Goal: Task Accomplishment & Management: Manage account settings

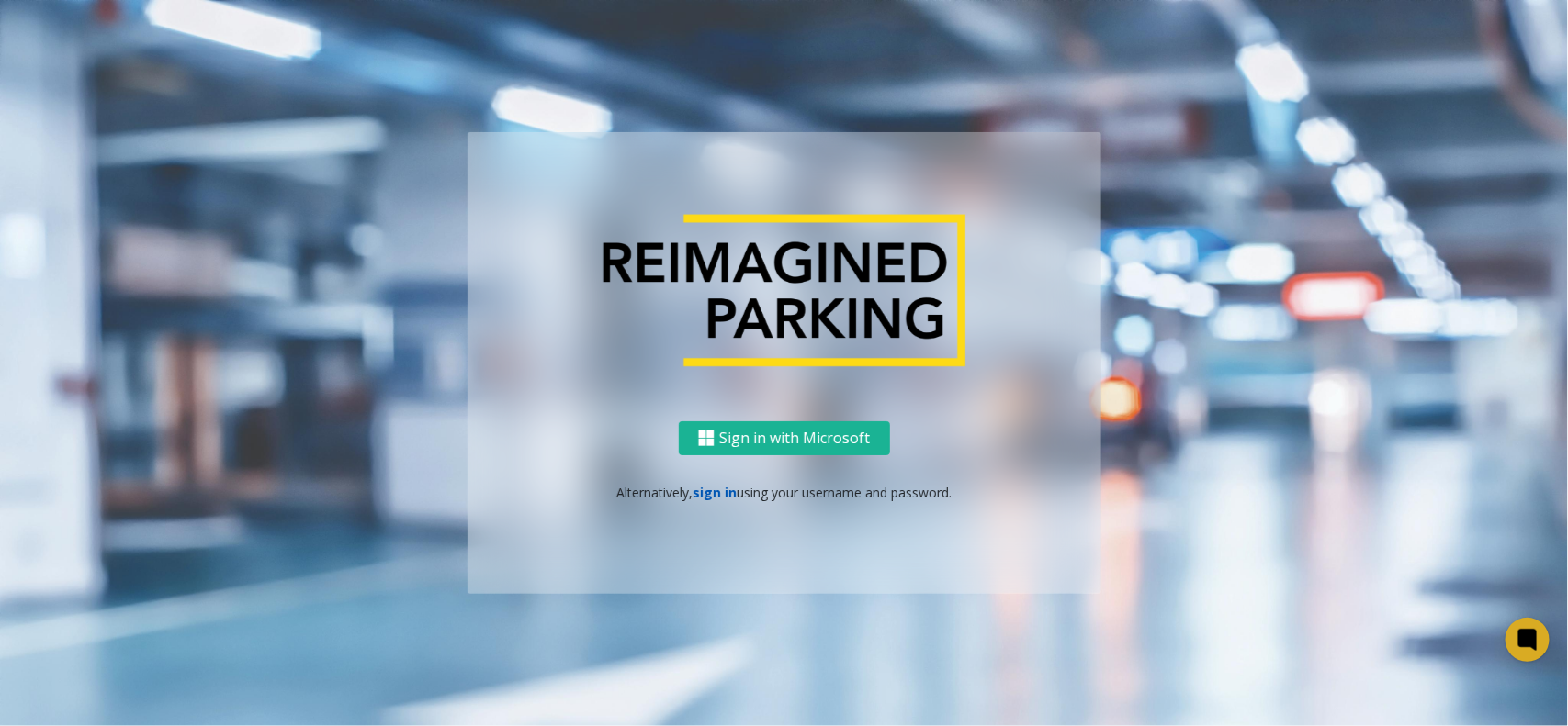
click at [724, 496] on link "sign in" at bounding box center [714, 492] width 44 height 17
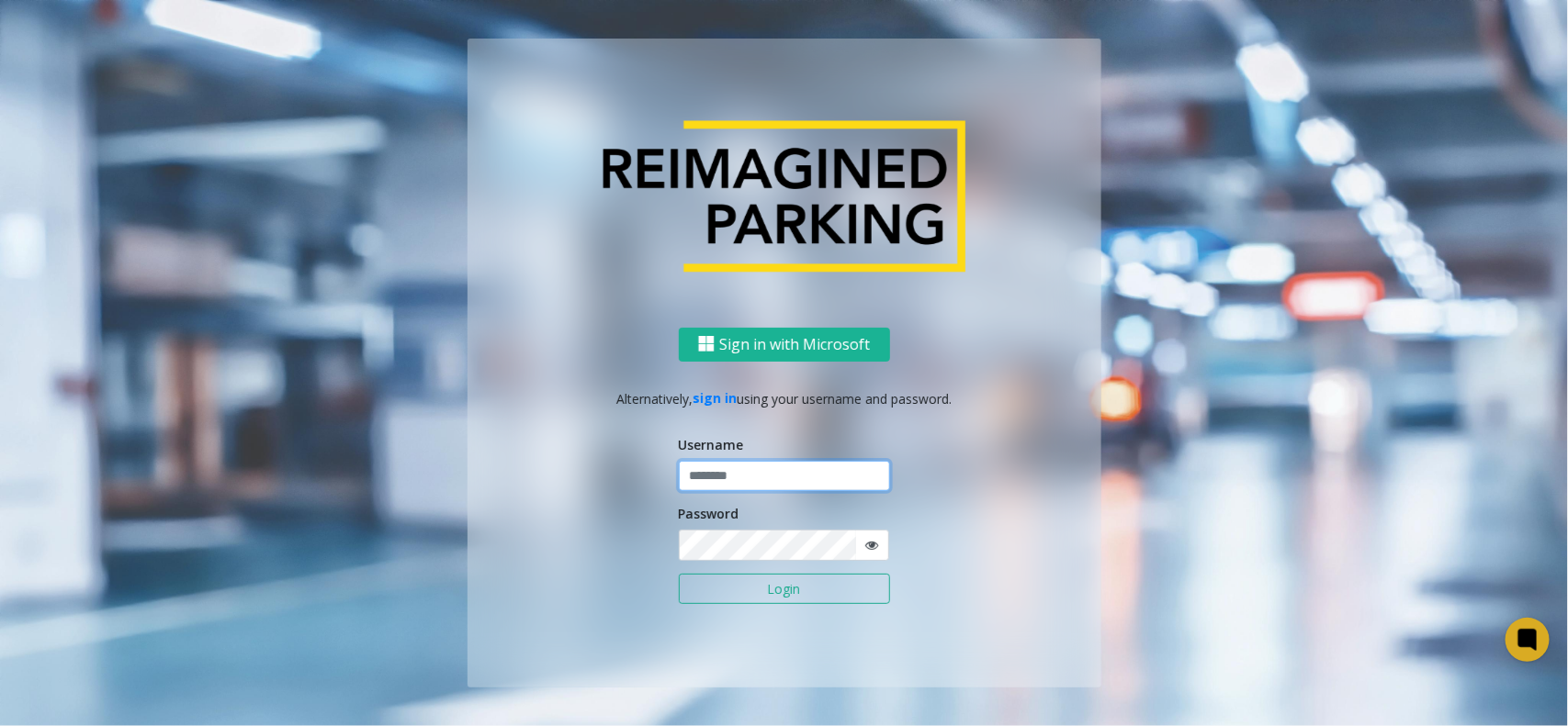
click at [741, 464] on input "text" at bounding box center [784, 476] width 211 height 31
type input "*"
type input "*******"
click at [679, 574] on button "Login" at bounding box center [784, 589] width 211 height 31
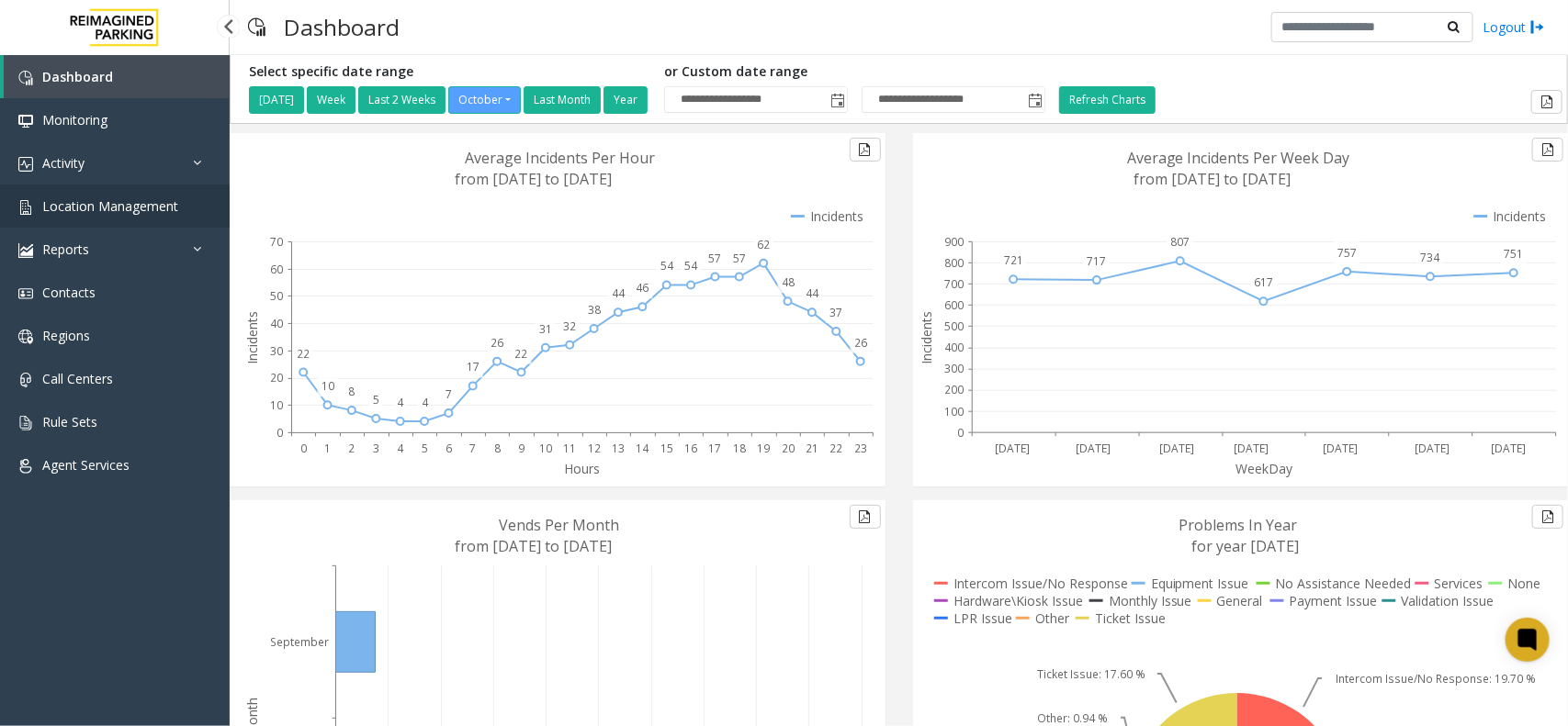
click at [149, 204] on span "Location Management" at bounding box center [110, 206] width 136 height 17
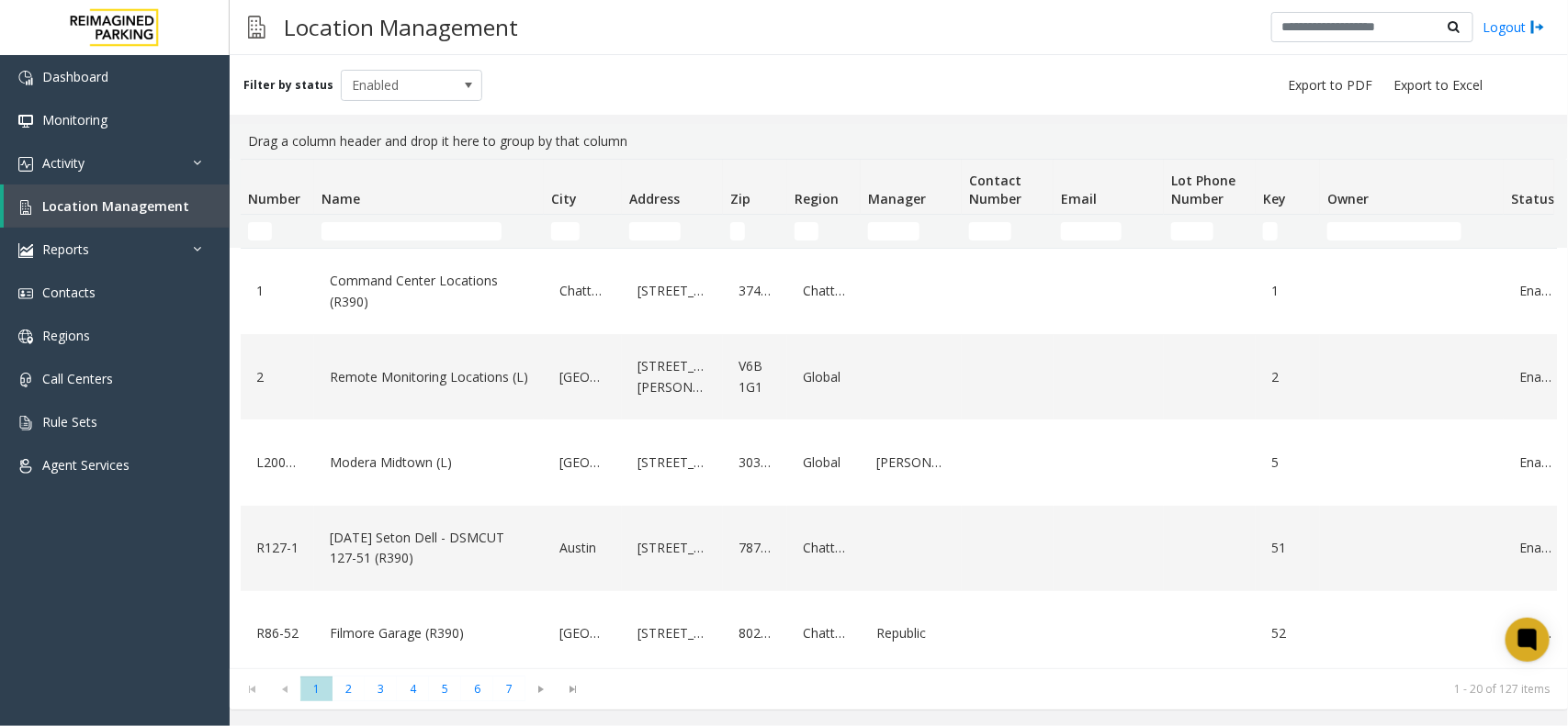
click at [468, 177] on th "Name" at bounding box center [428, 187] width 230 height 55
click at [442, 226] on input "Name Filter" at bounding box center [411, 232] width 180 height 18
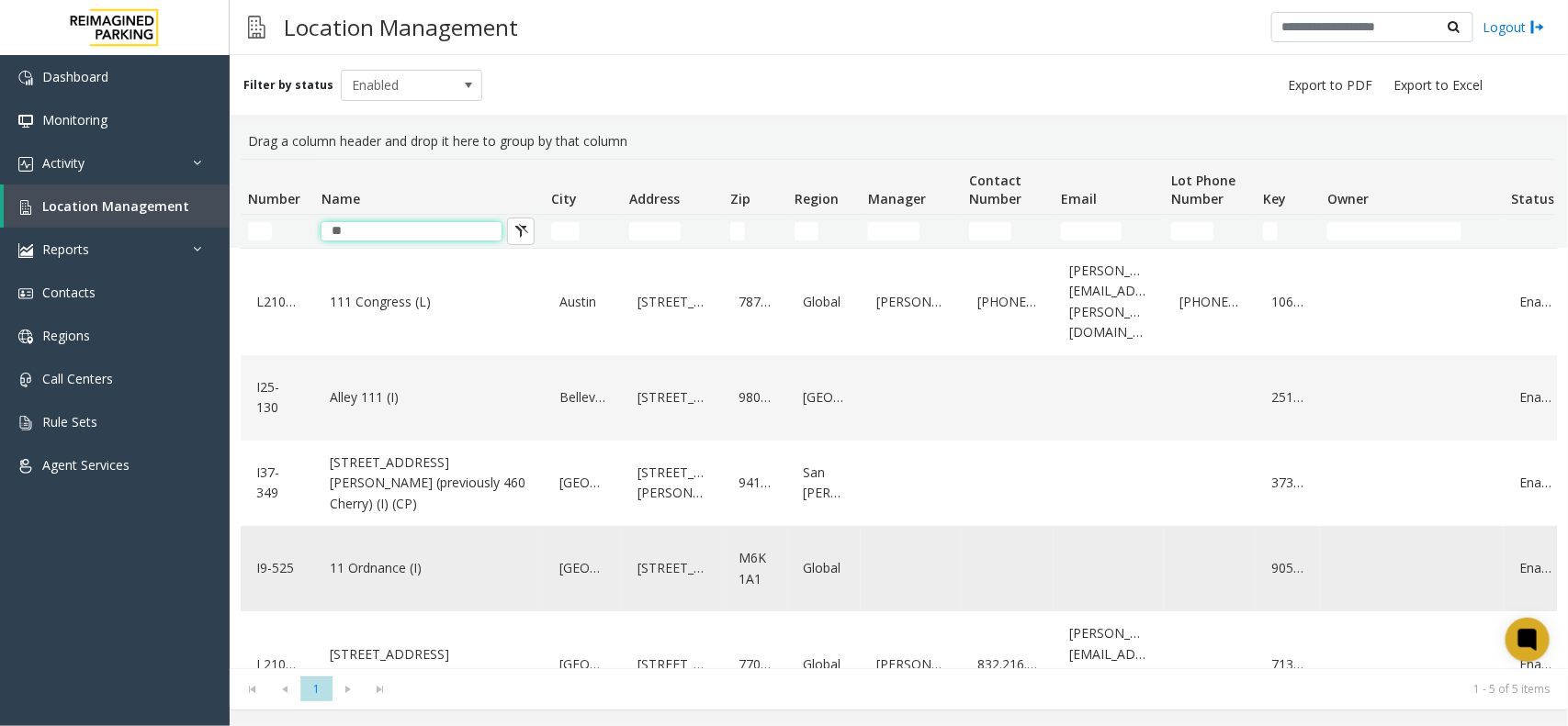
type input "**"
click at [360, 570] on div "11 Ordnance (I)" at bounding box center [429, 568] width 208 height 71
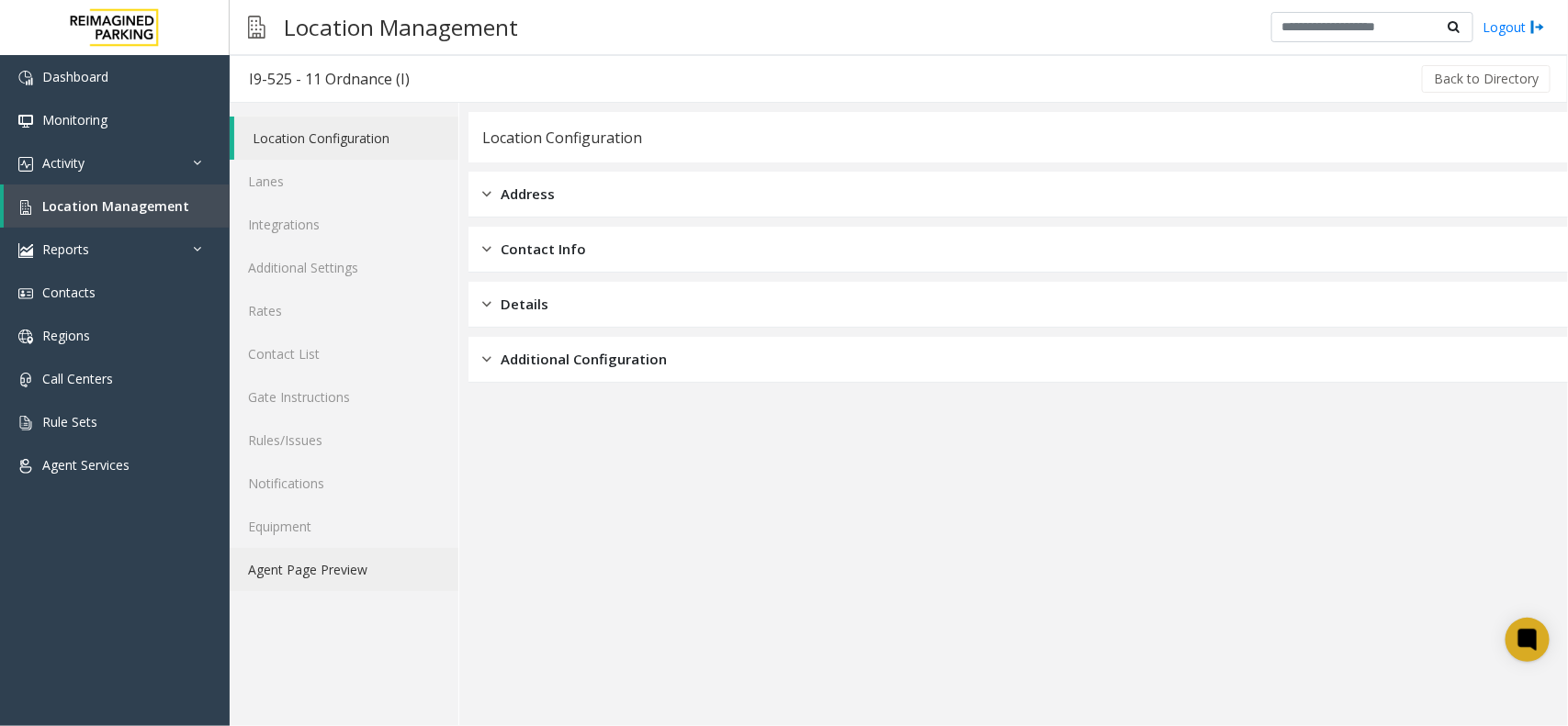
click at [341, 579] on link "Agent Page Preview" at bounding box center [344, 569] width 229 height 43
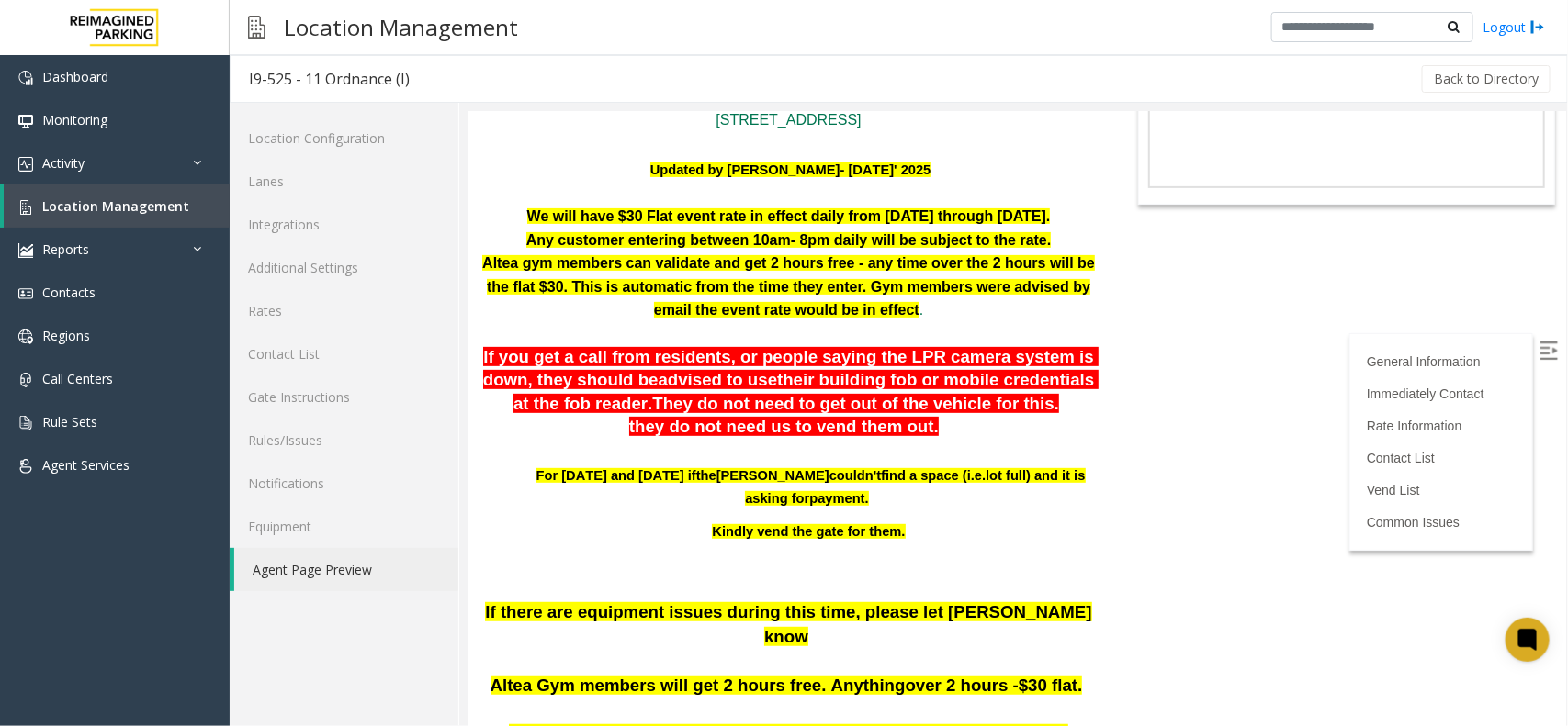
scroll to position [317, 0]
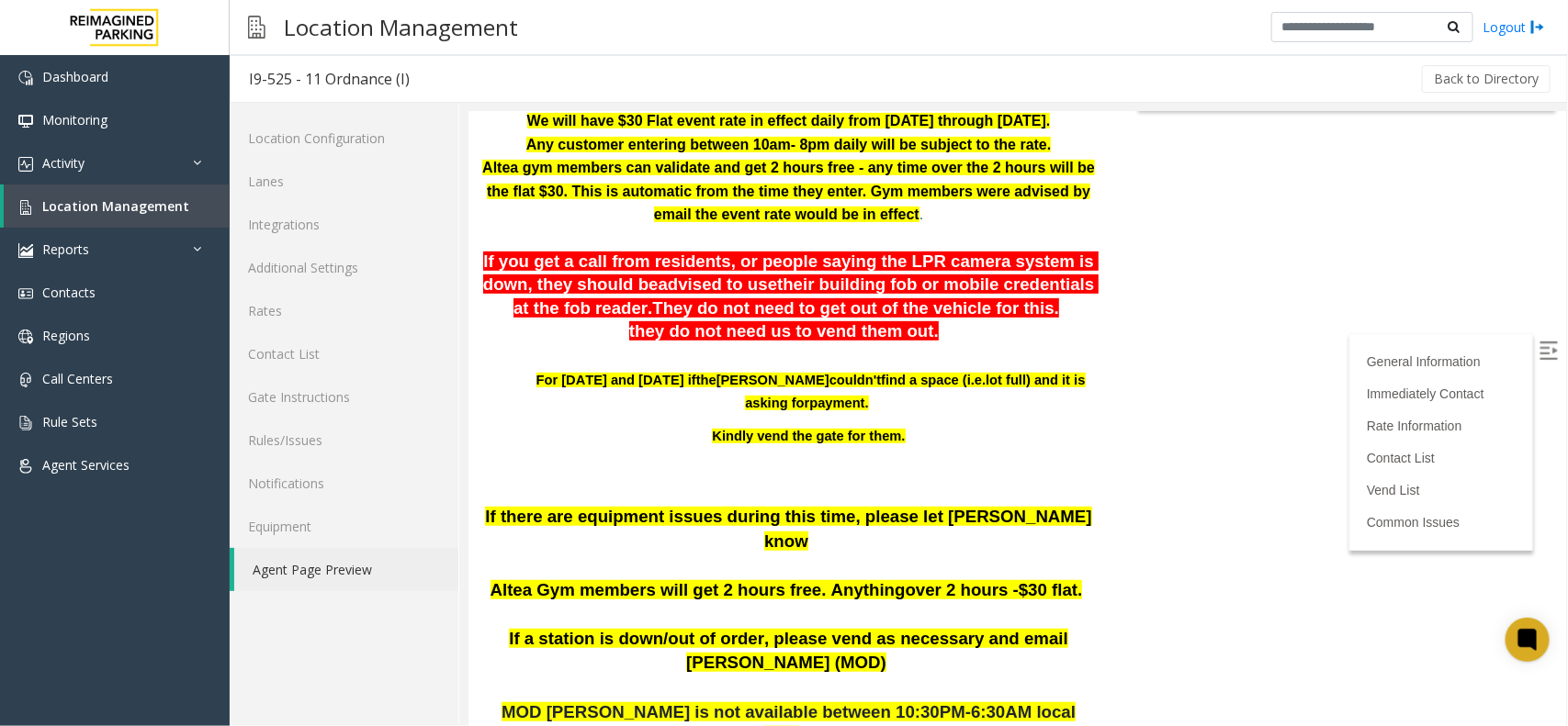
click at [1188, 382] on body "I9-525 - 11 Ordnance (I) General Information Revenue Control Manufacturer: Skid…" at bounding box center [1016, 101] width 1098 height 614
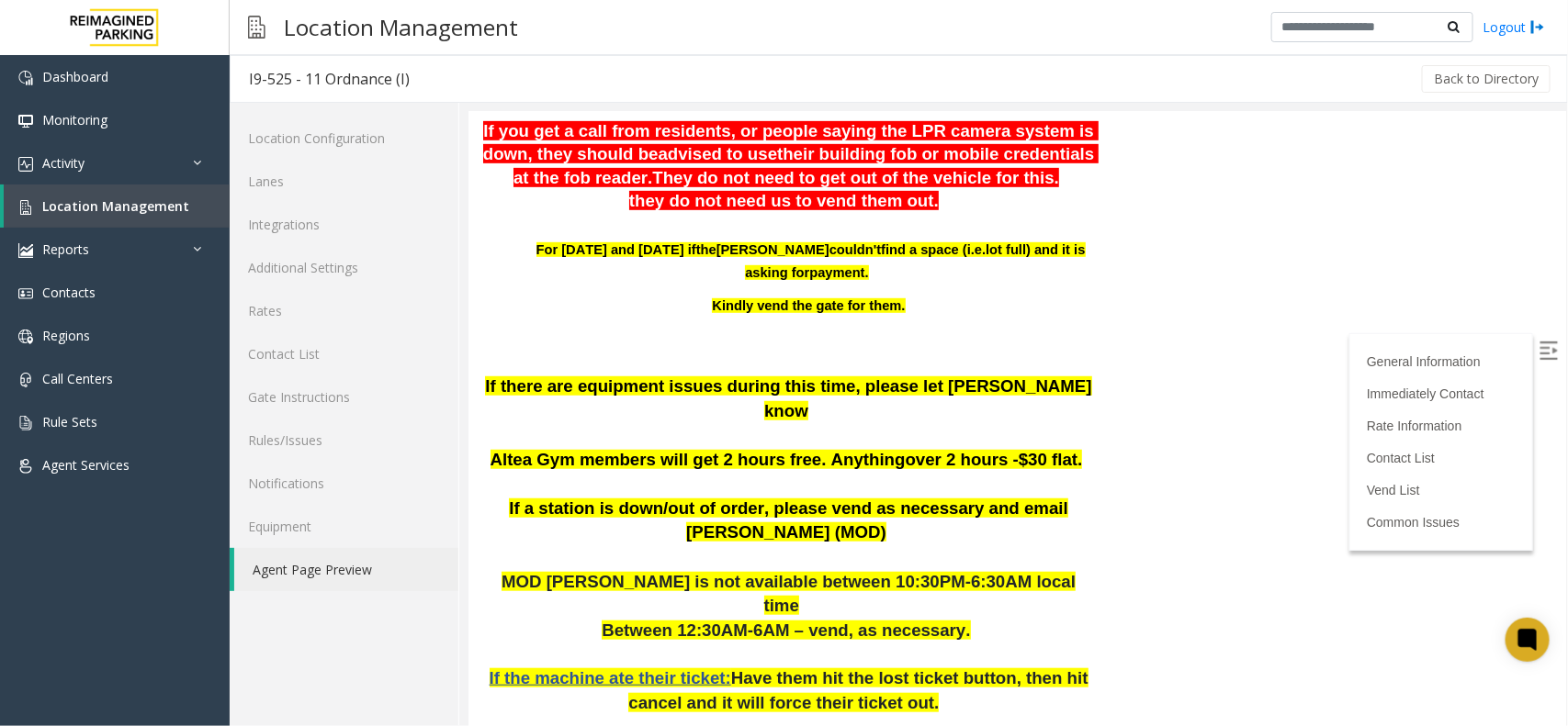
scroll to position [459, 0]
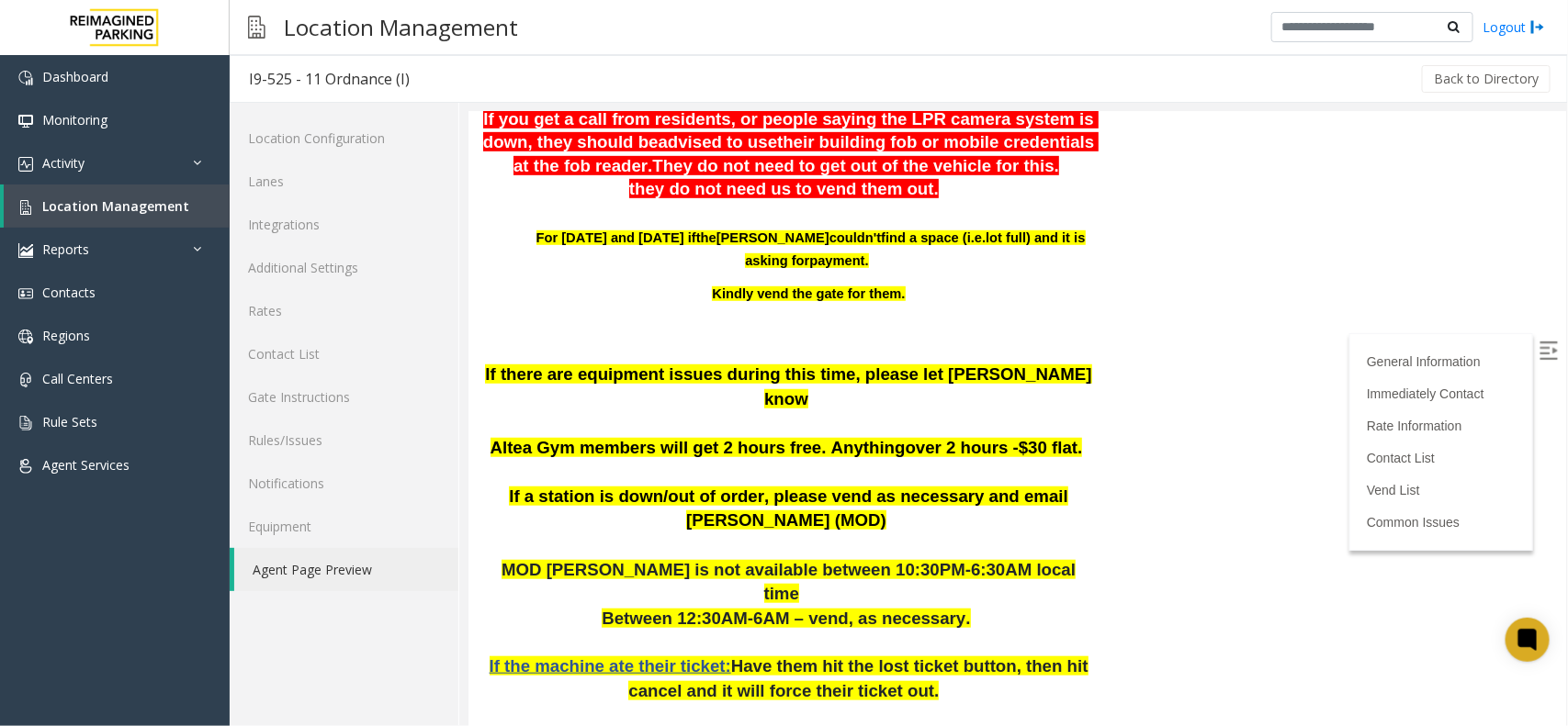
click at [1535, 353] on label at bounding box center [1549, 353] width 28 height 28
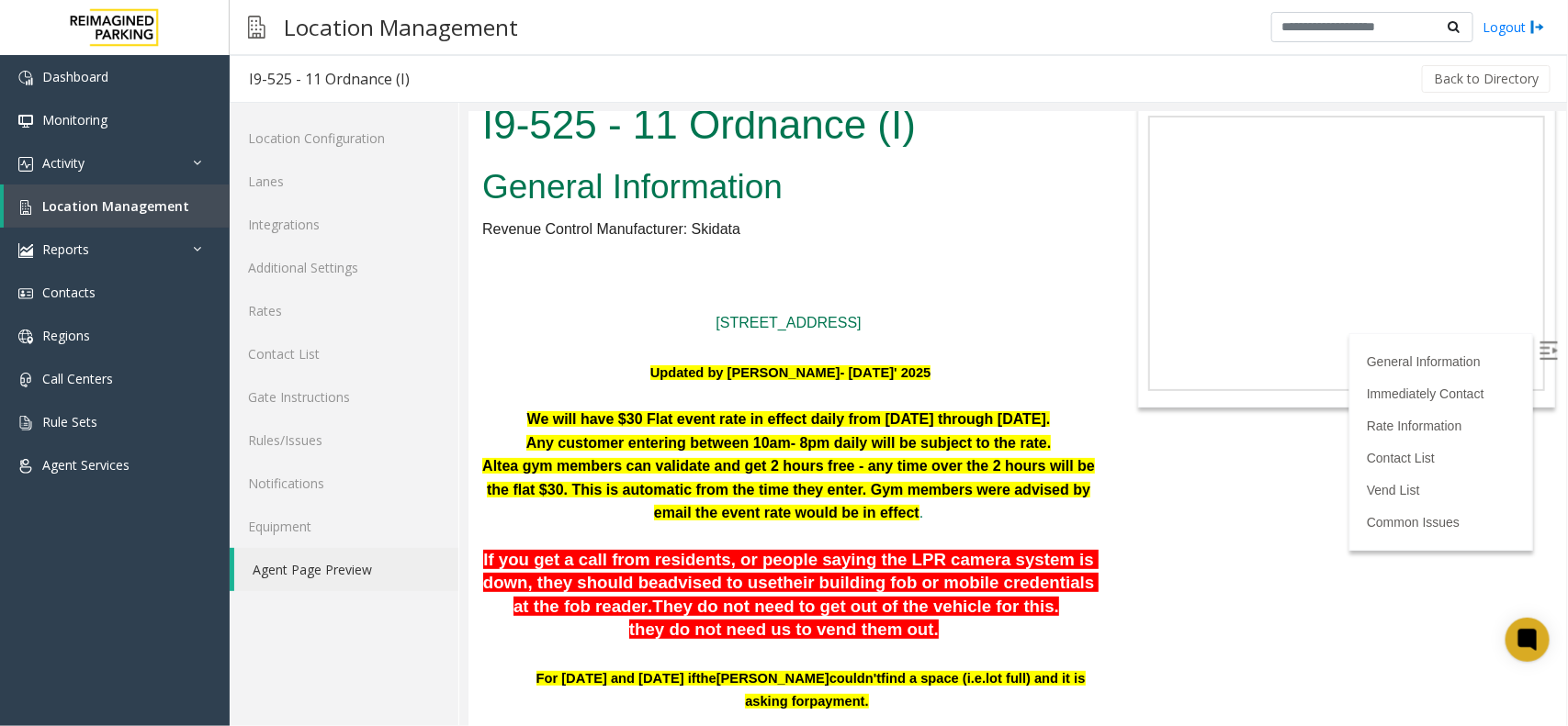
scroll to position [0, 0]
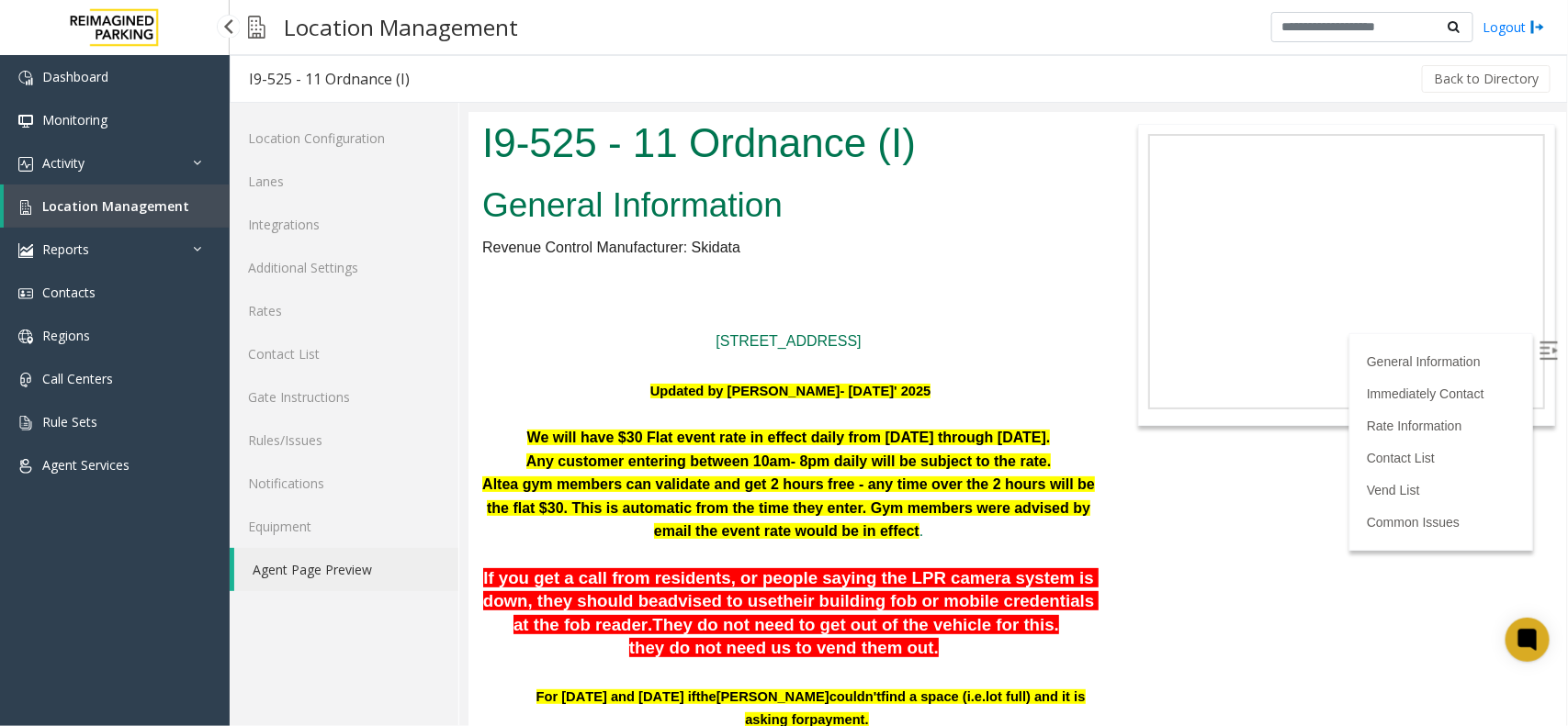
click at [164, 210] on span "Location Management" at bounding box center [115, 206] width 147 height 17
